Goal: Information Seeking & Learning: Understand process/instructions

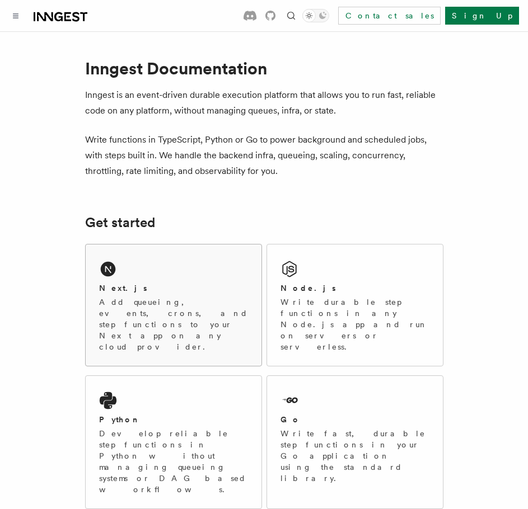
click at [191, 285] on div "Next.js" at bounding box center [173, 289] width 149 height 12
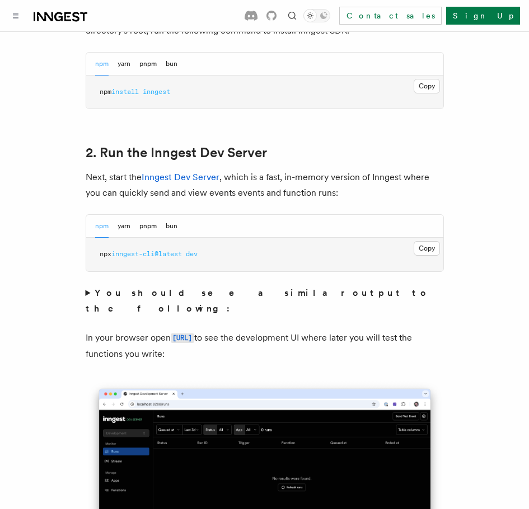
scroll to position [672, 0]
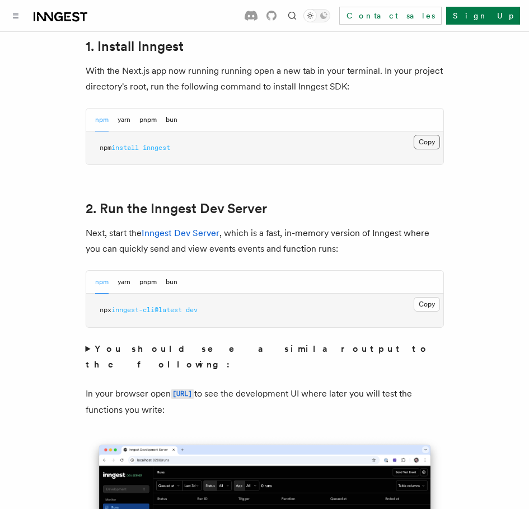
click at [430, 135] on button "Copy Copied" at bounding box center [426, 142] width 26 height 15
click at [426, 297] on button "Copy Copied" at bounding box center [426, 304] width 26 height 15
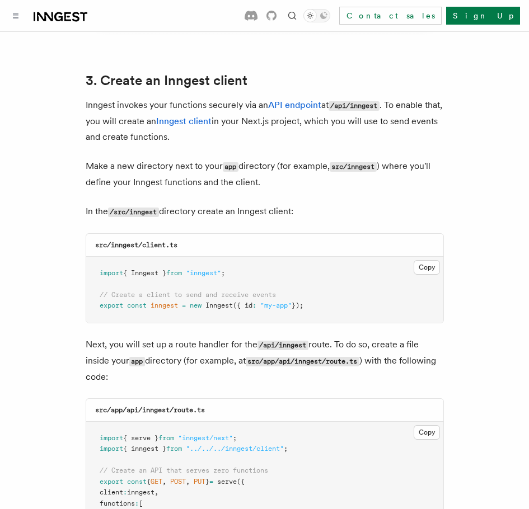
scroll to position [1336, 0]
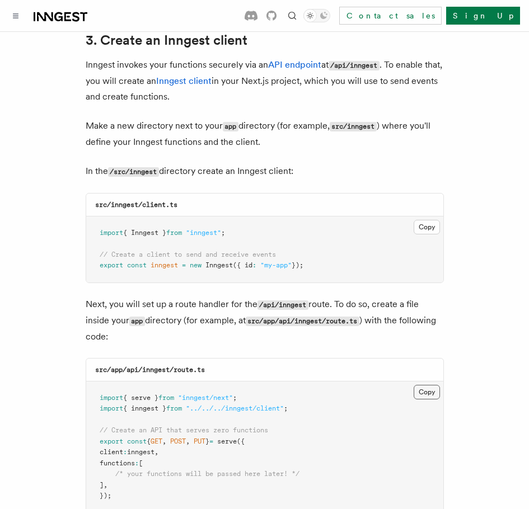
click at [419, 385] on button "Copy Copied" at bounding box center [426, 392] width 26 height 15
click at [430, 220] on button "Copy Copied" at bounding box center [426, 227] width 26 height 15
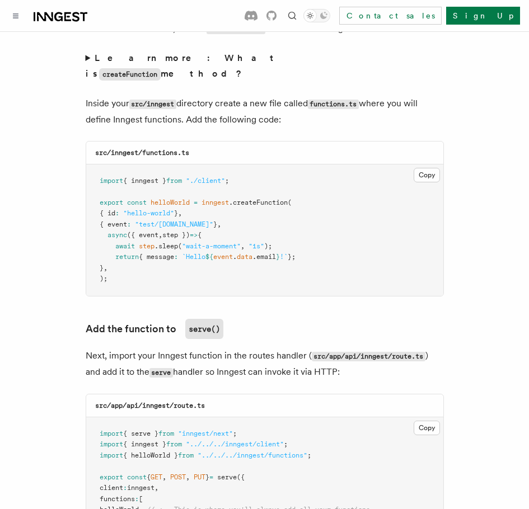
scroll to position [1904, 0]
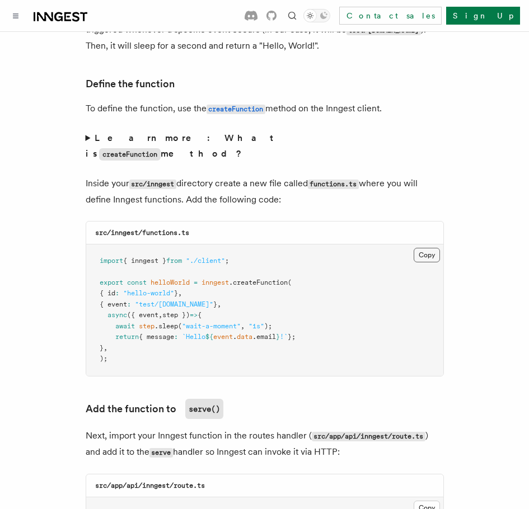
click at [433, 248] on button "Copy Copied" at bounding box center [426, 255] width 26 height 15
